Goal: Transaction & Acquisition: Purchase product/service

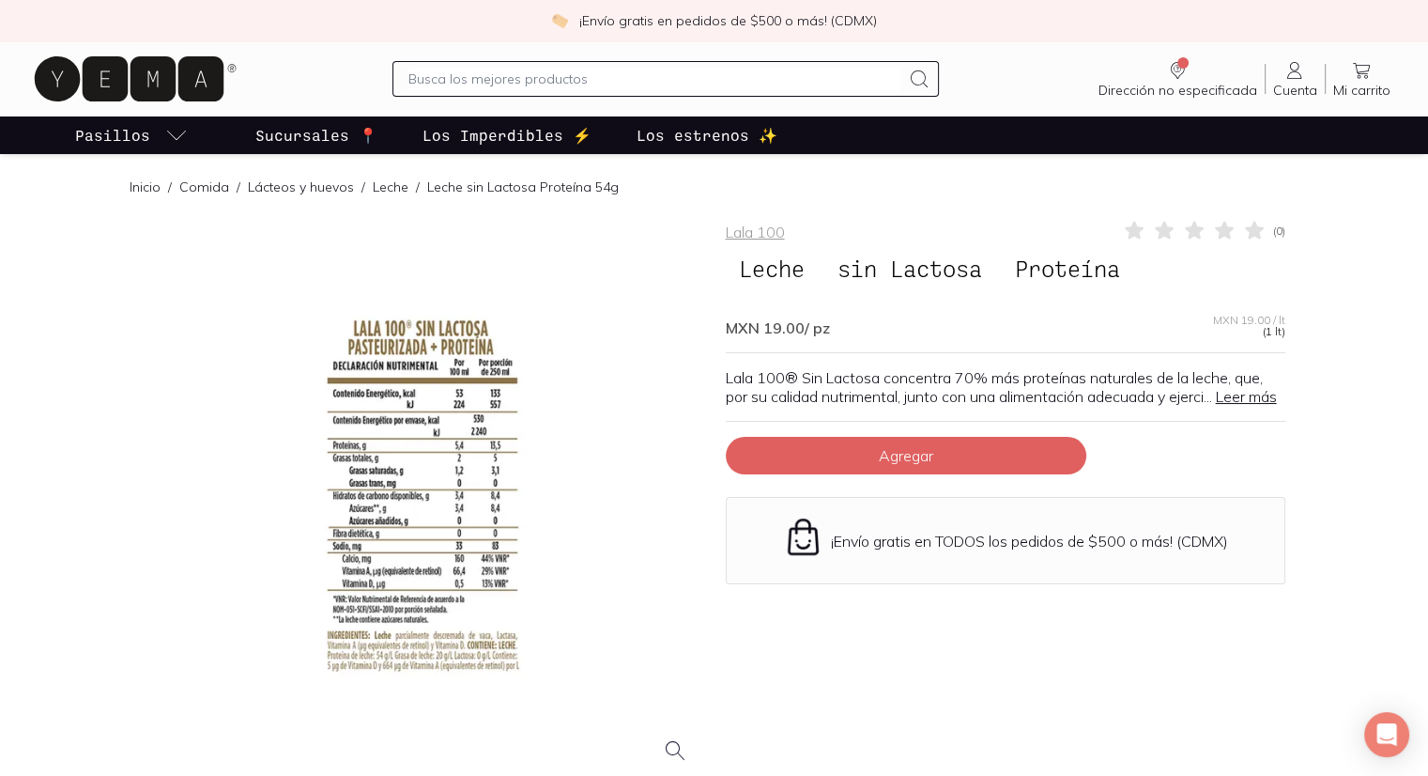
click at [1216, 406] on link "Leer más" at bounding box center [1246, 396] width 61 height 19
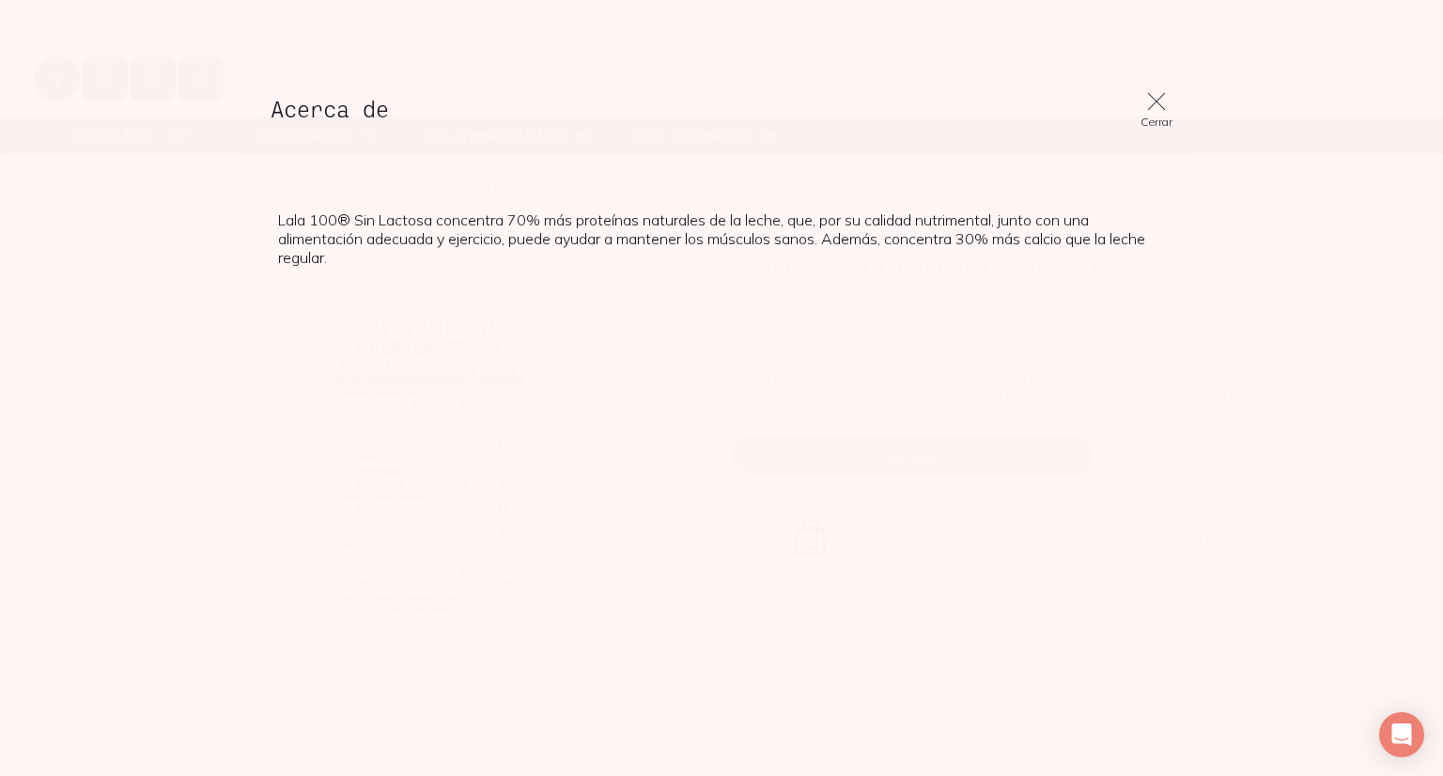
click at [1149, 88] on div "Acerca de Cerrar" at bounding box center [721, 109] width 932 height 68
click at [1150, 96] on icon at bounding box center [1156, 101] width 23 height 23
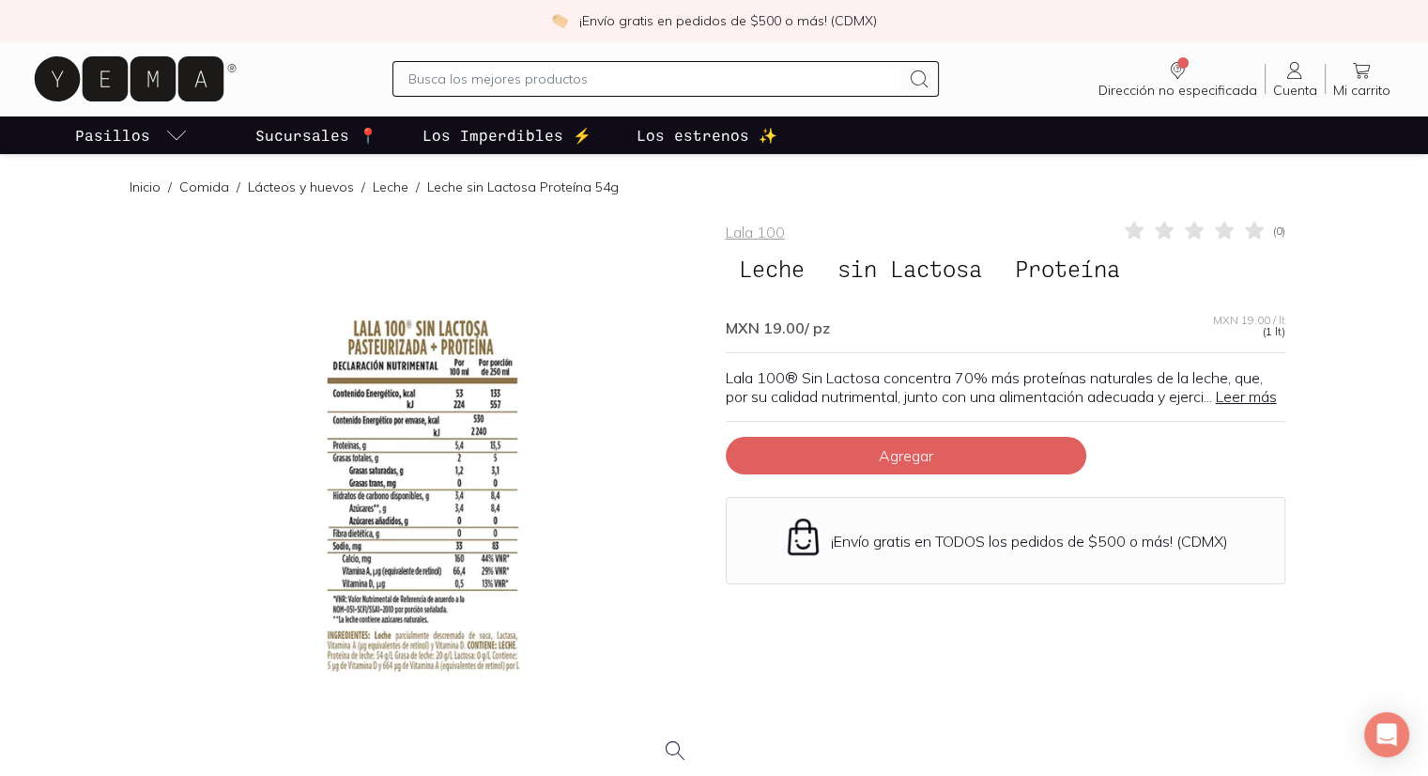
click at [105, 92] on icon at bounding box center [129, 78] width 189 height 45
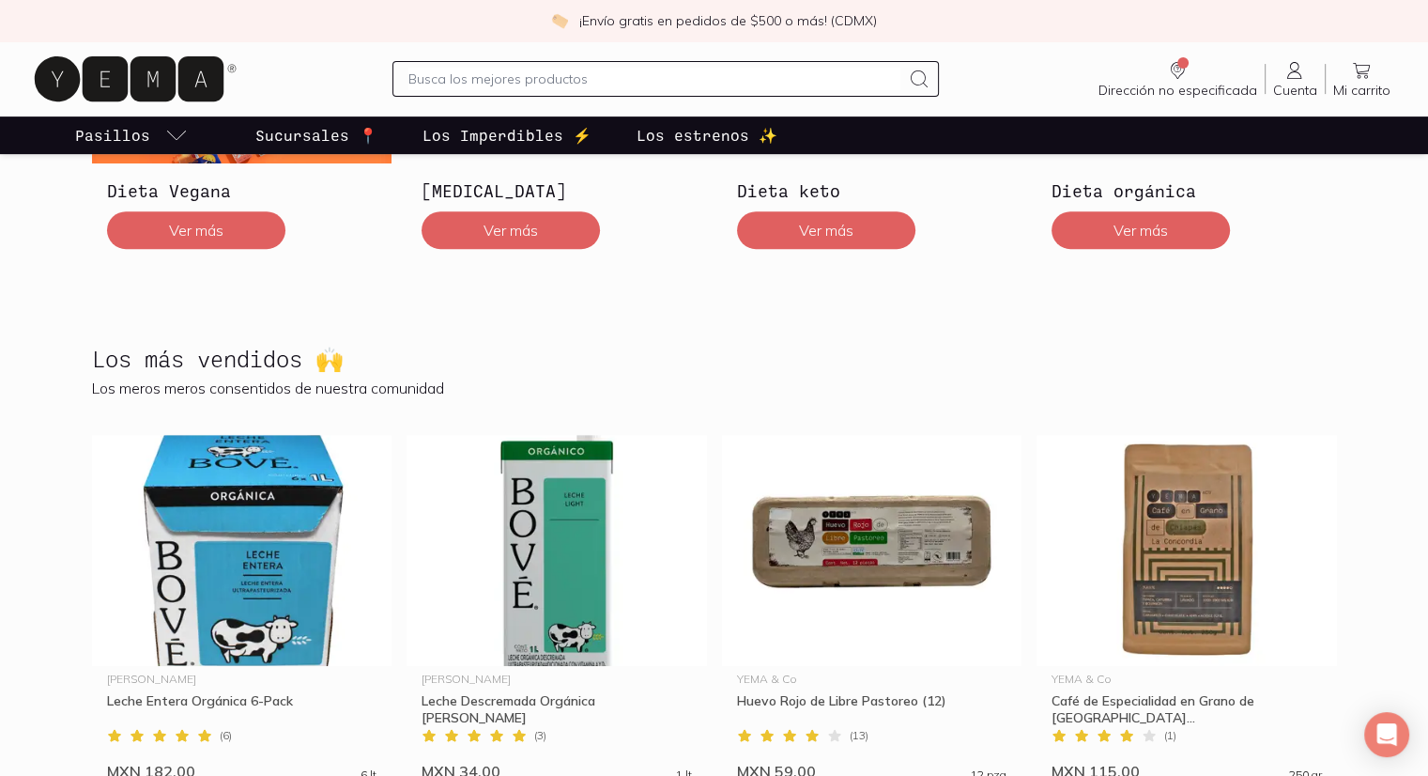
scroll to position [845, 0]
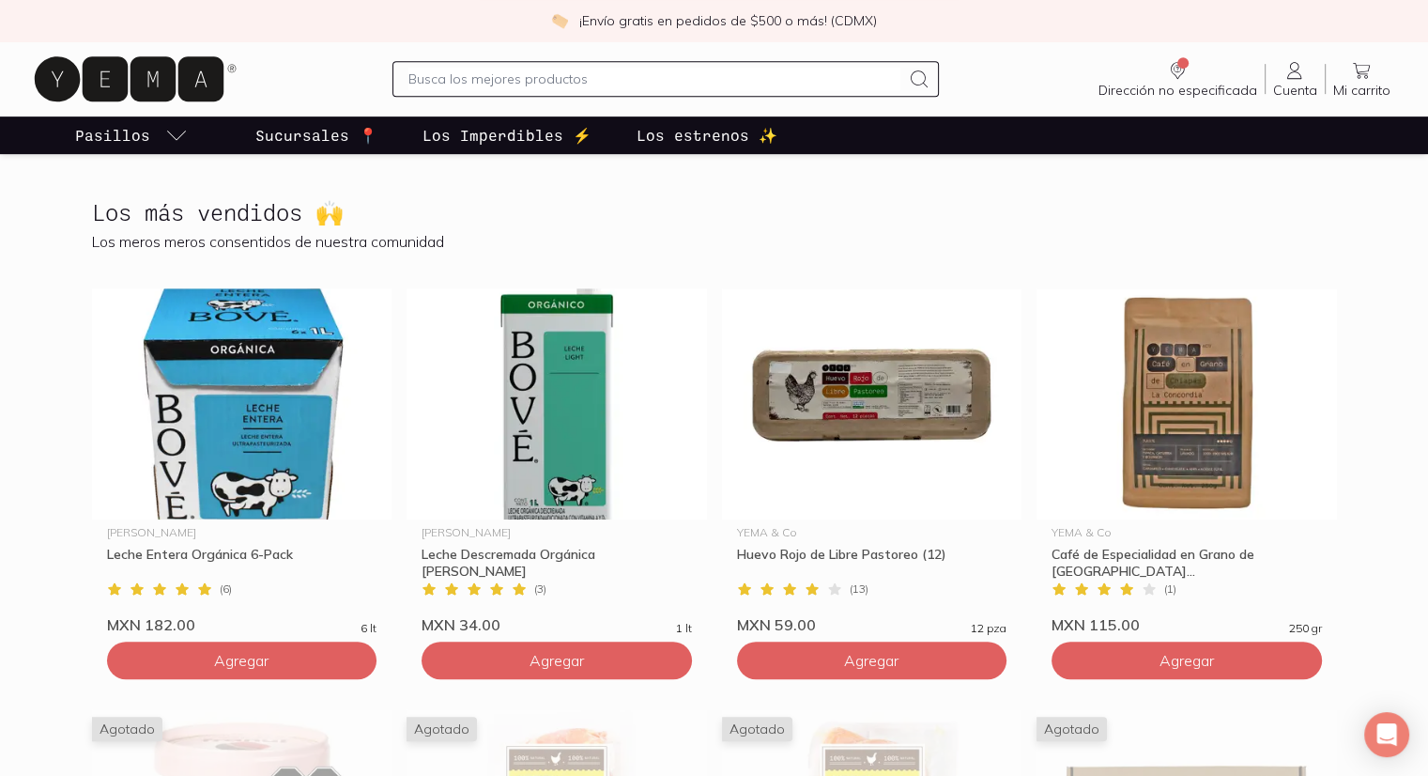
click at [295, 134] on p "Sucursales 📍" at bounding box center [316, 135] width 122 height 23
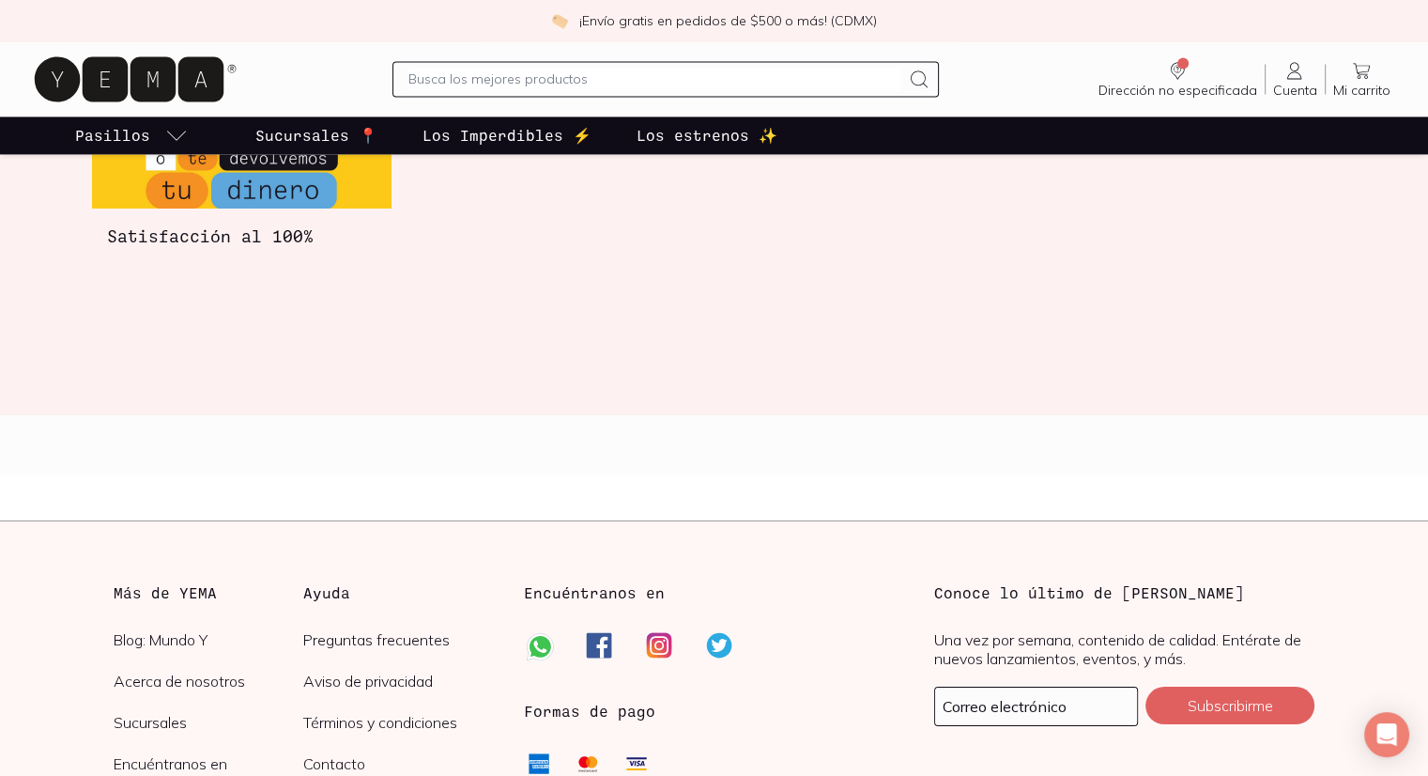
scroll to position [2753, 0]
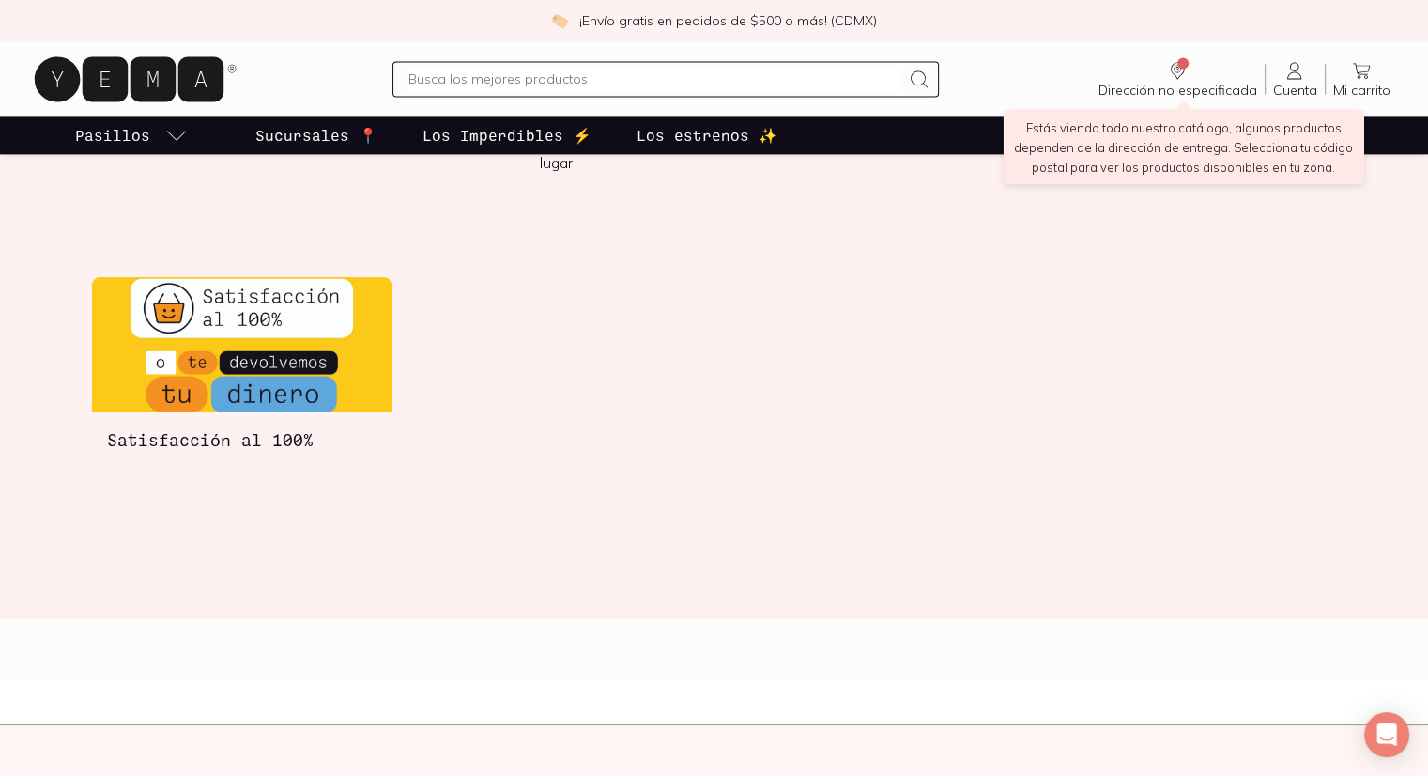
click at [1135, 75] on link "Dirección no especificada Sin CP" at bounding box center [1178, 78] width 174 height 39
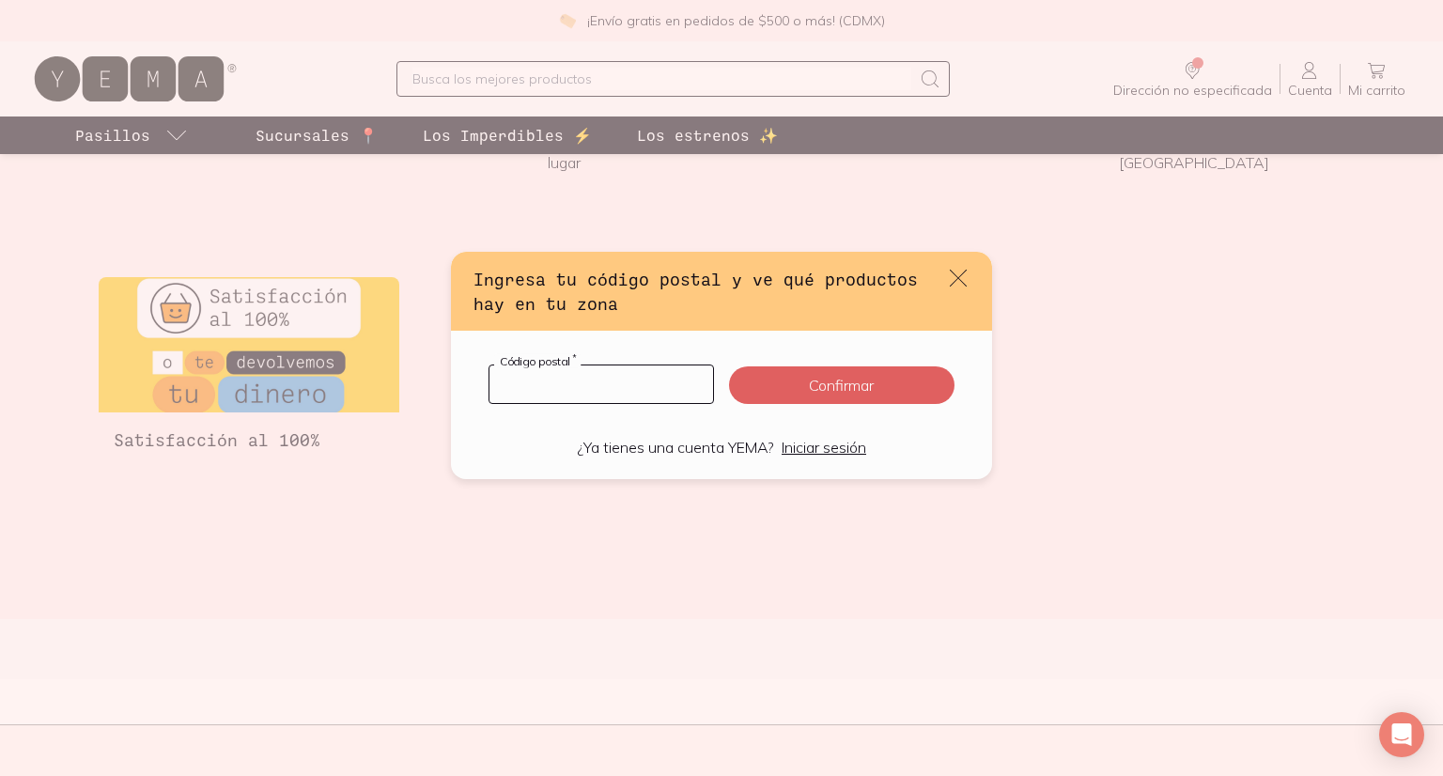
click at [620, 365] on input "default" at bounding box center [601, 384] width 224 height 38
type input "97143"
click button "Confirmar" at bounding box center [841, 385] width 225 height 38
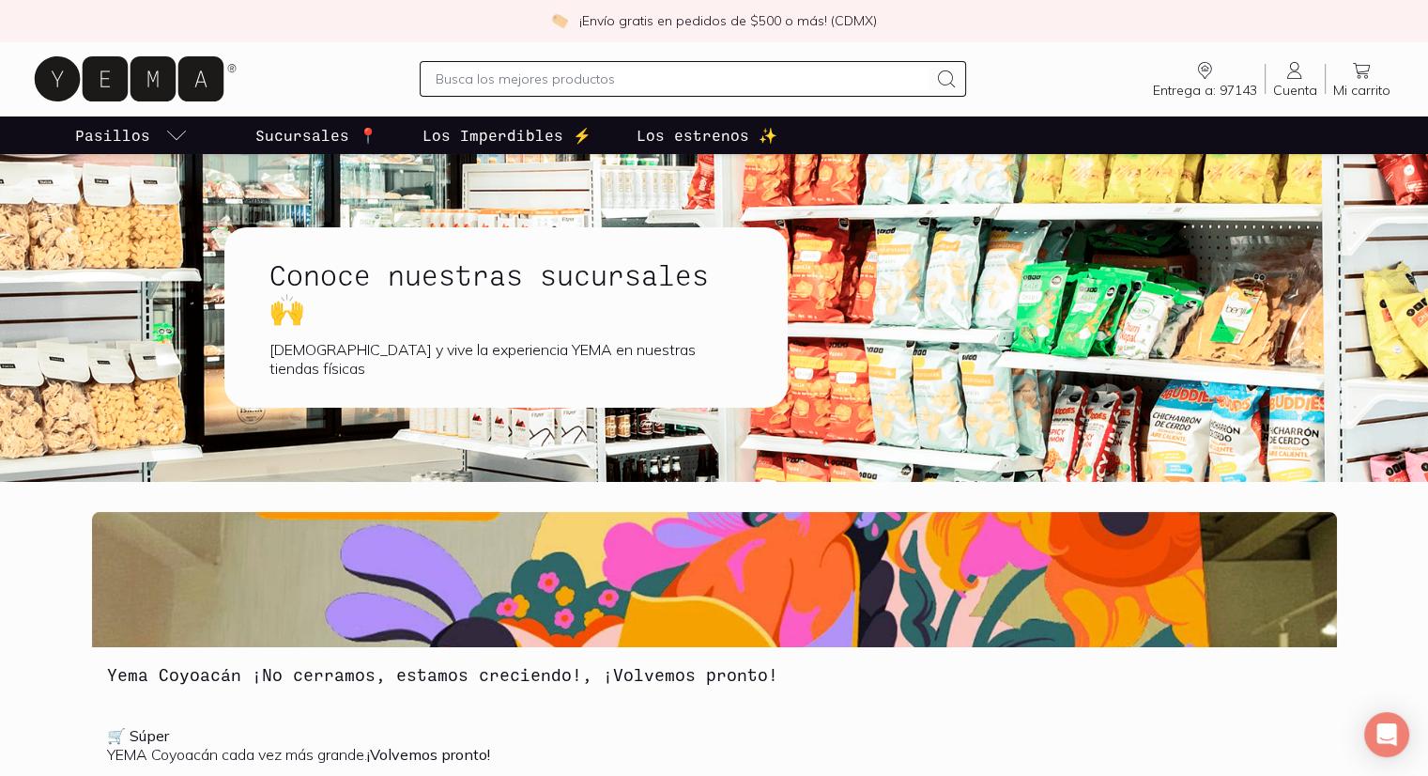
scroll to position [0, 0]
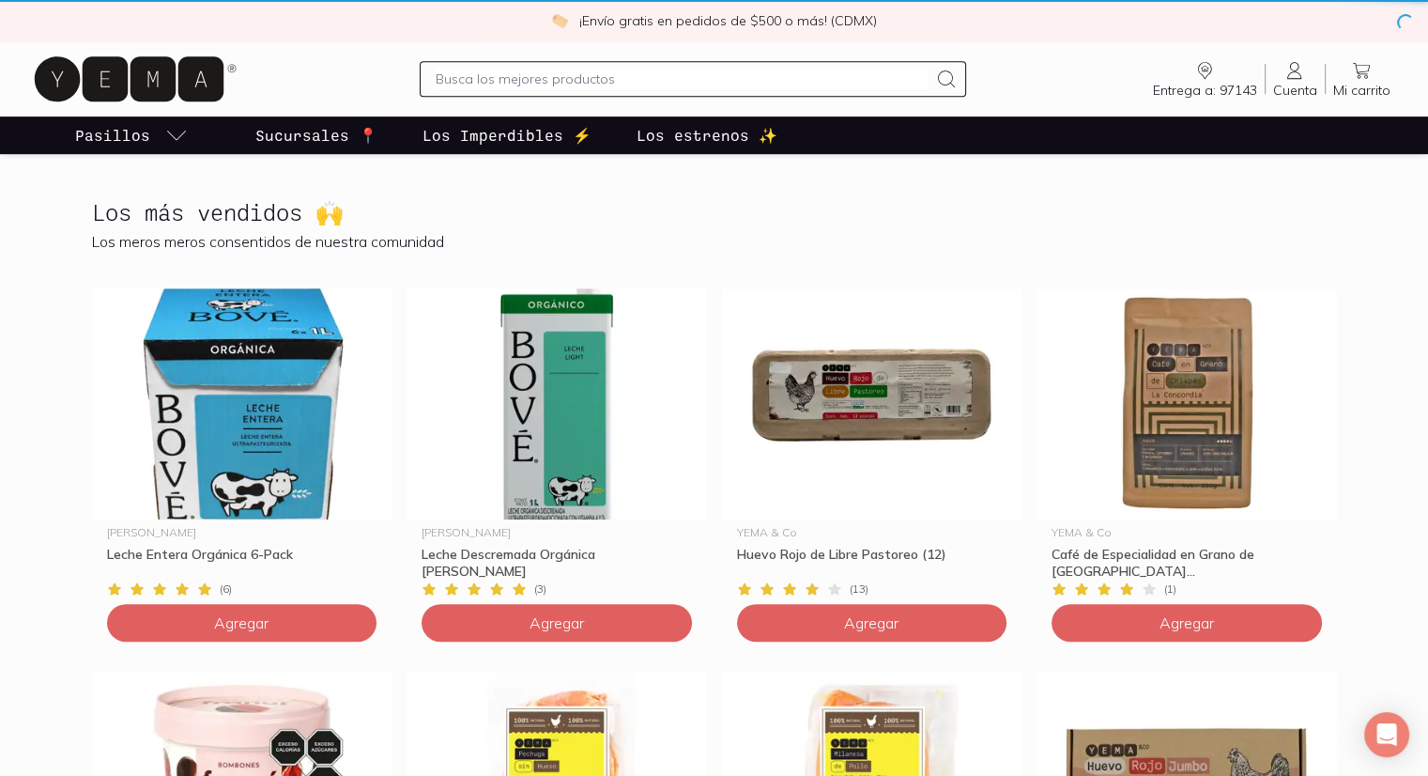
scroll to position [846, 0]
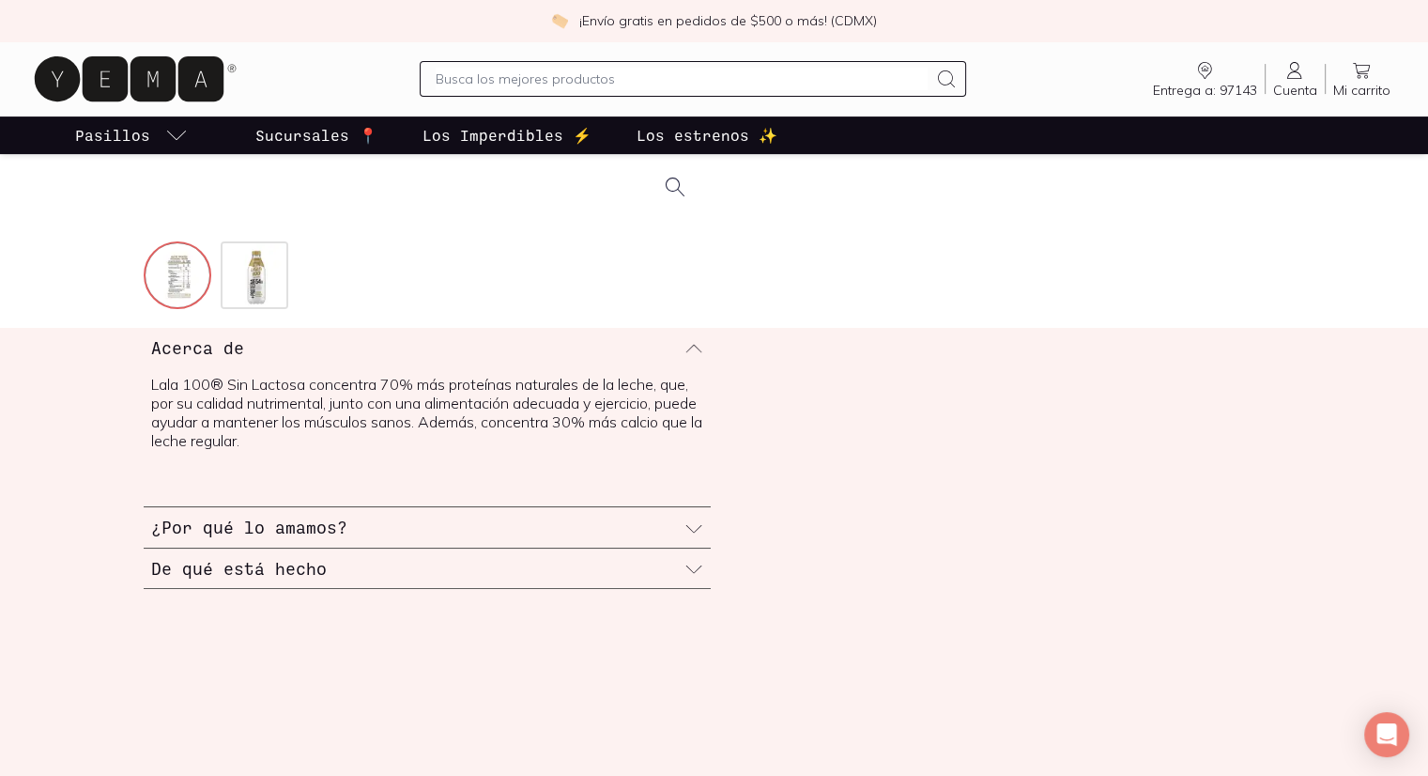
scroll to position [94, 0]
